Goal: Task Accomplishment & Management: Manage account settings

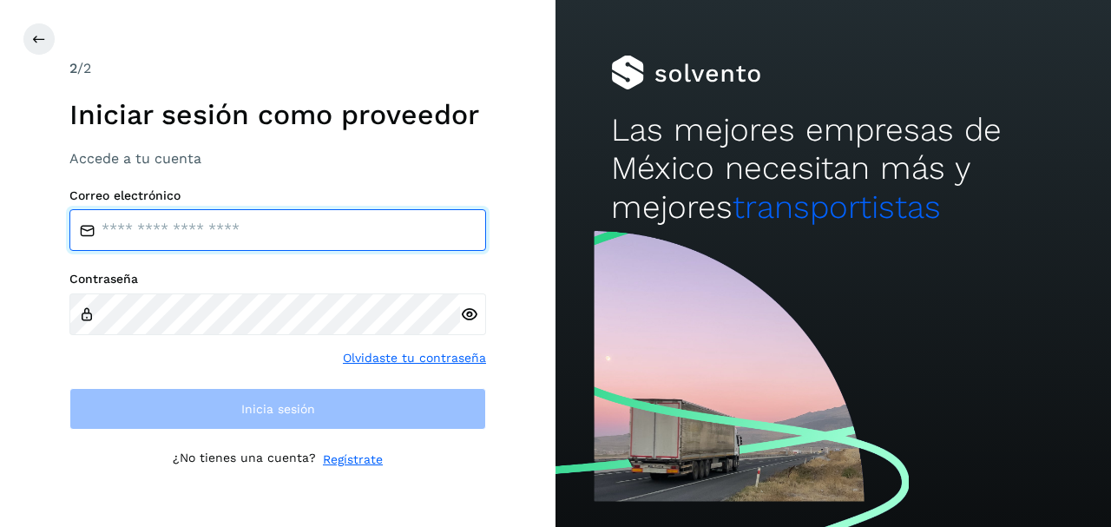
click at [329, 236] on input "email" at bounding box center [277, 230] width 417 height 42
type input "**********"
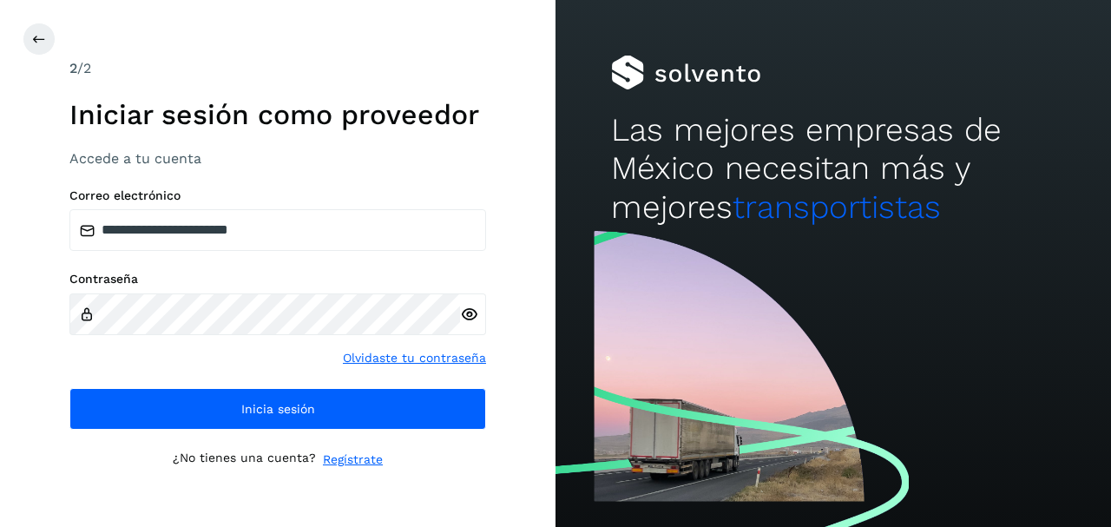
click at [463, 312] on icon at bounding box center [469, 314] width 18 height 18
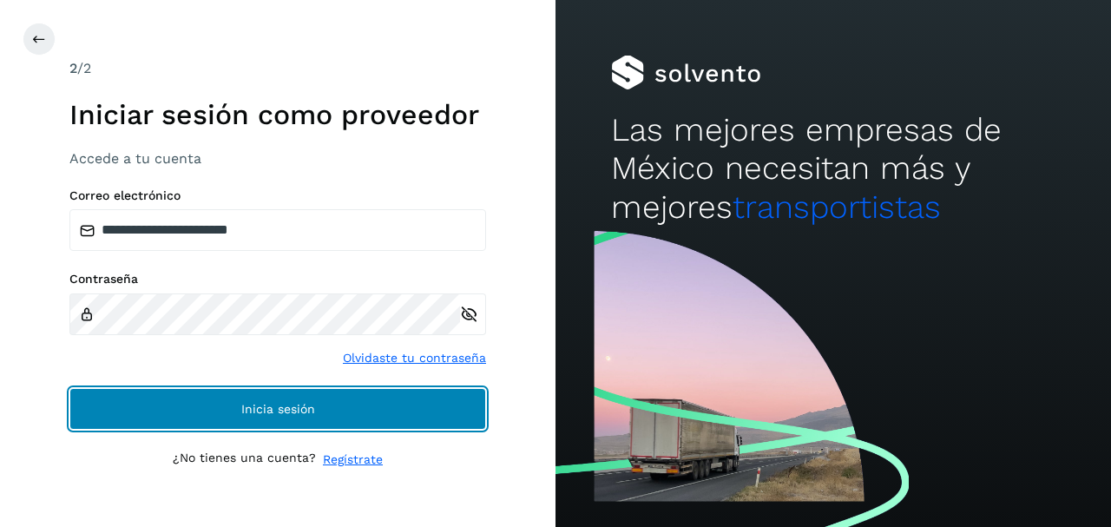
click at [189, 395] on button "Inicia sesión" at bounding box center [277, 409] width 417 height 42
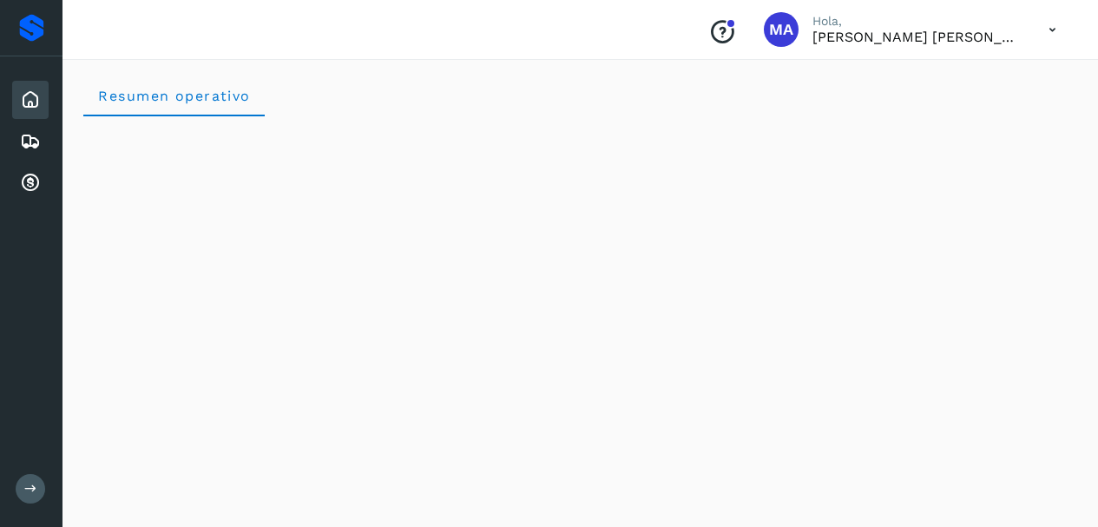
click at [1053, 30] on icon at bounding box center [1052, 30] width 36 height 36
click at [725, 22] on div at bounding box center [549, 263] width 1098 height 527
click at [28, 182] on icon at bounding box center [30, 183] width 21 height 21
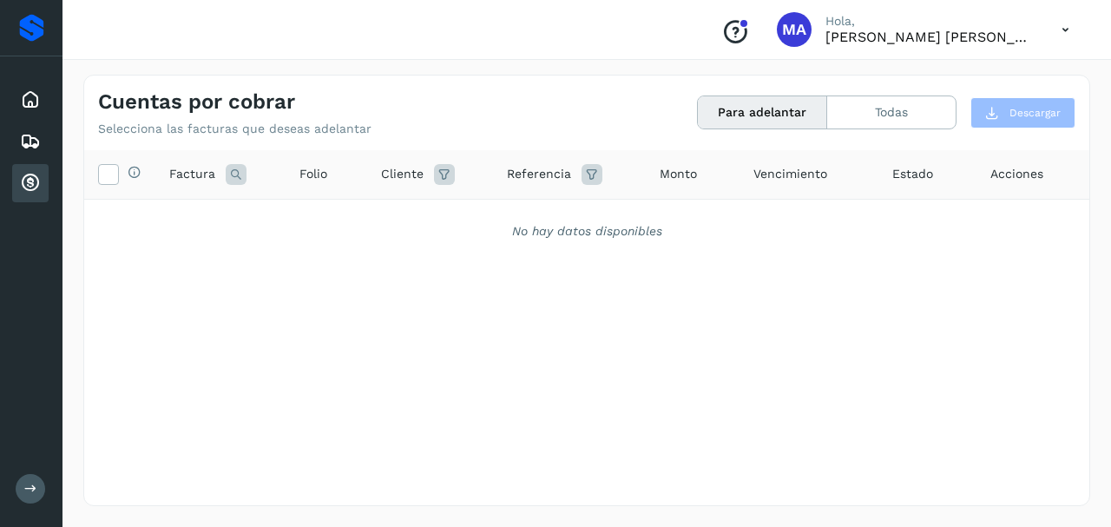
click at [36, 492] on icon at bounding box center [30, 489] width 13 height 13
